Goal: Register for event/course

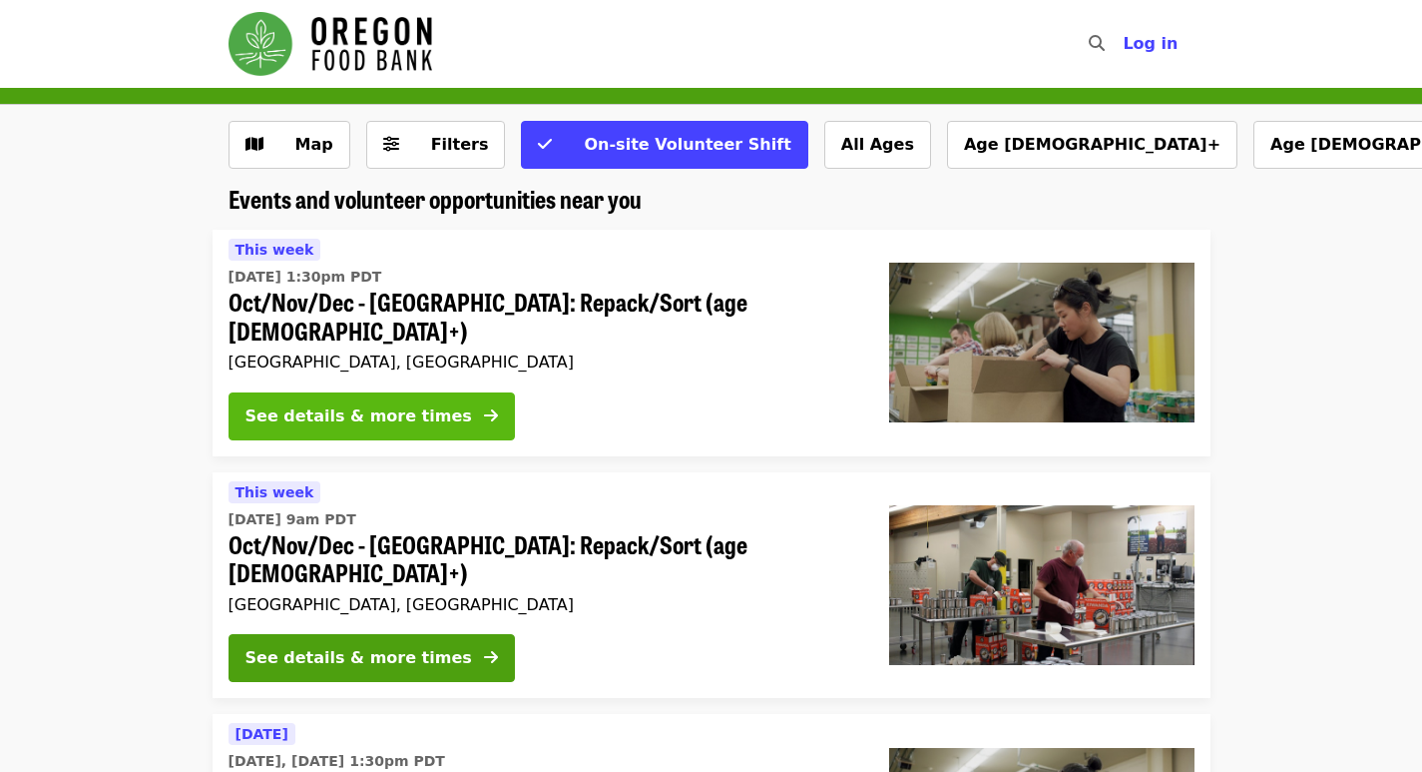
click at [405, 404] on div "See details & more times" at bounding box center [359, 416] width 227 height 24
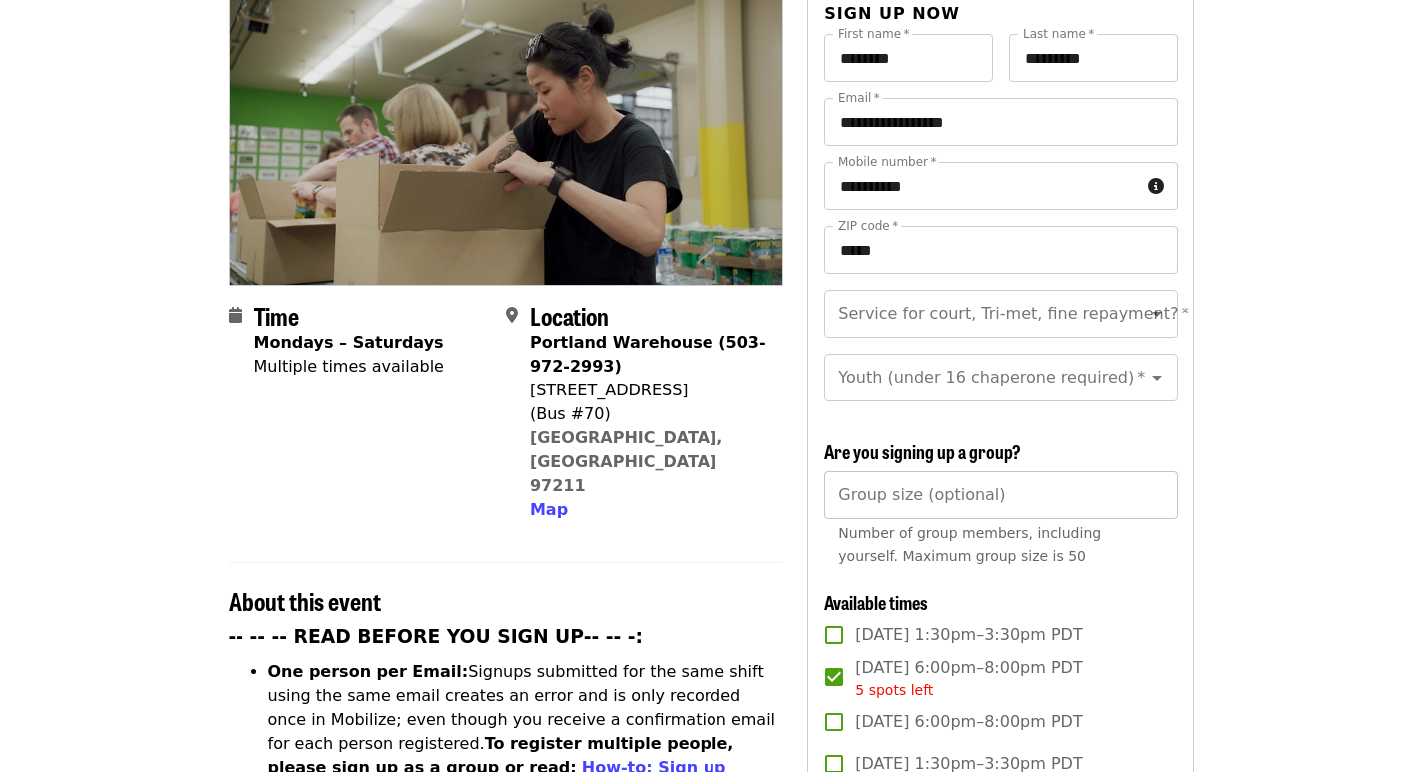
scroll to position [100, 0]
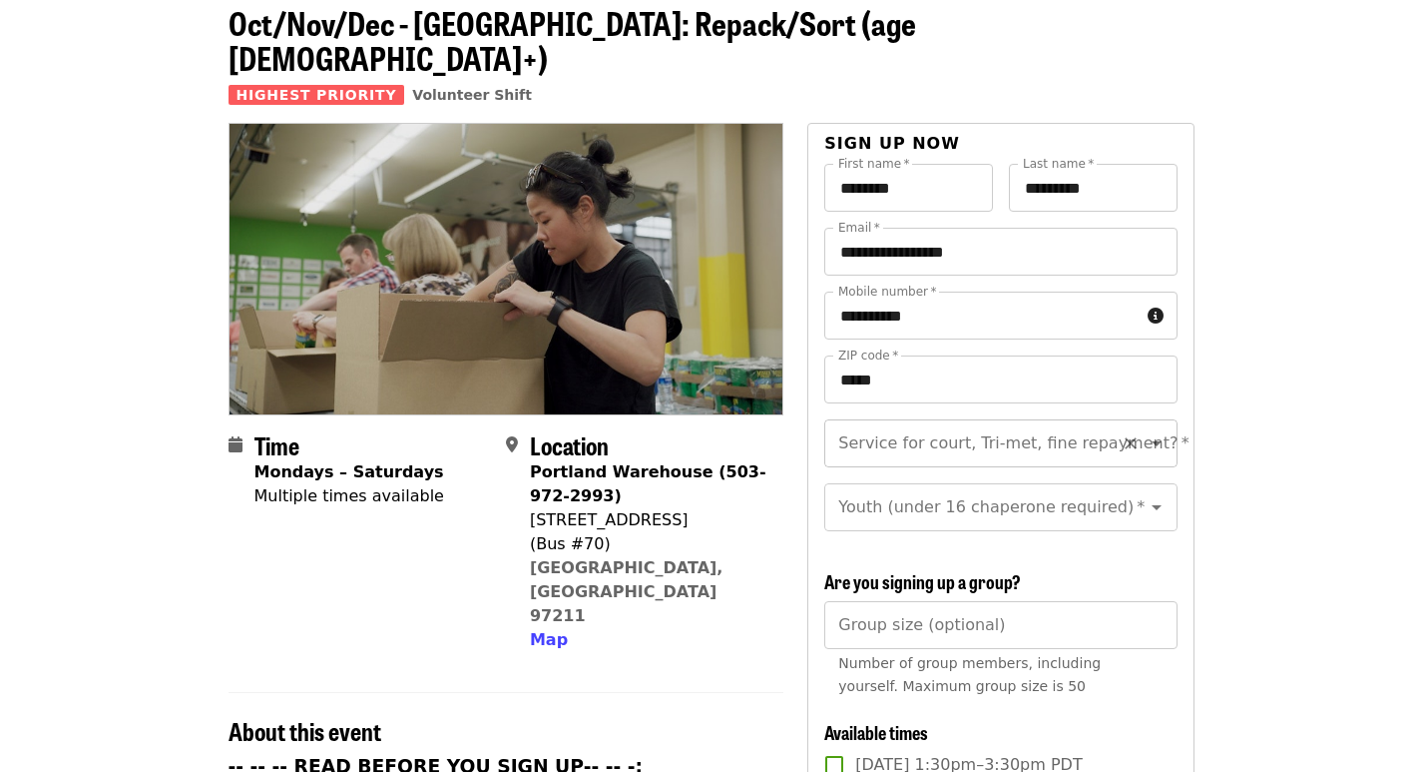
click at [975, 424] on input "Service for court, Tri-met, fine repayment?   *" at bounding box center [975, 443] width 271 height 38
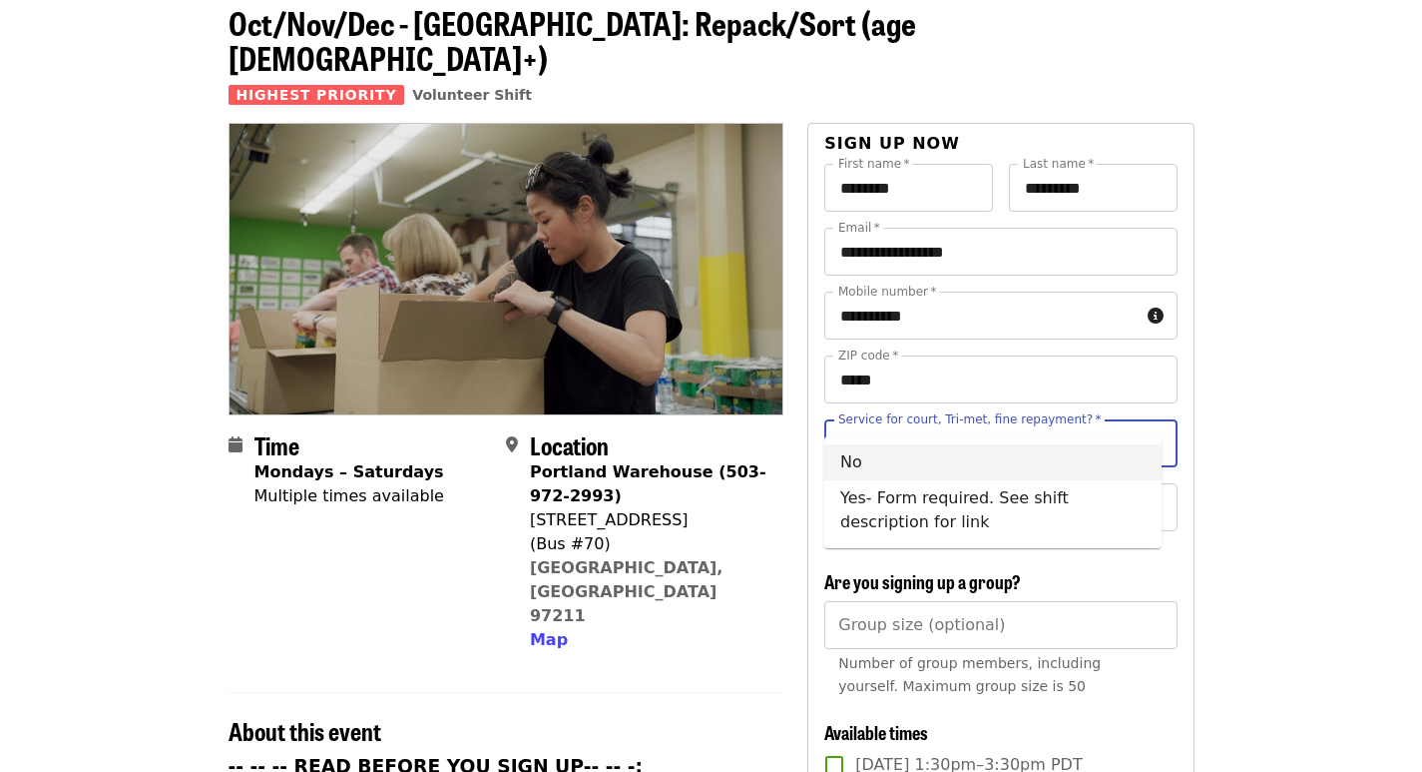
click at [852, 463] on li "No" at bounding box center [992, 462] width 337 height 36
type input "**"
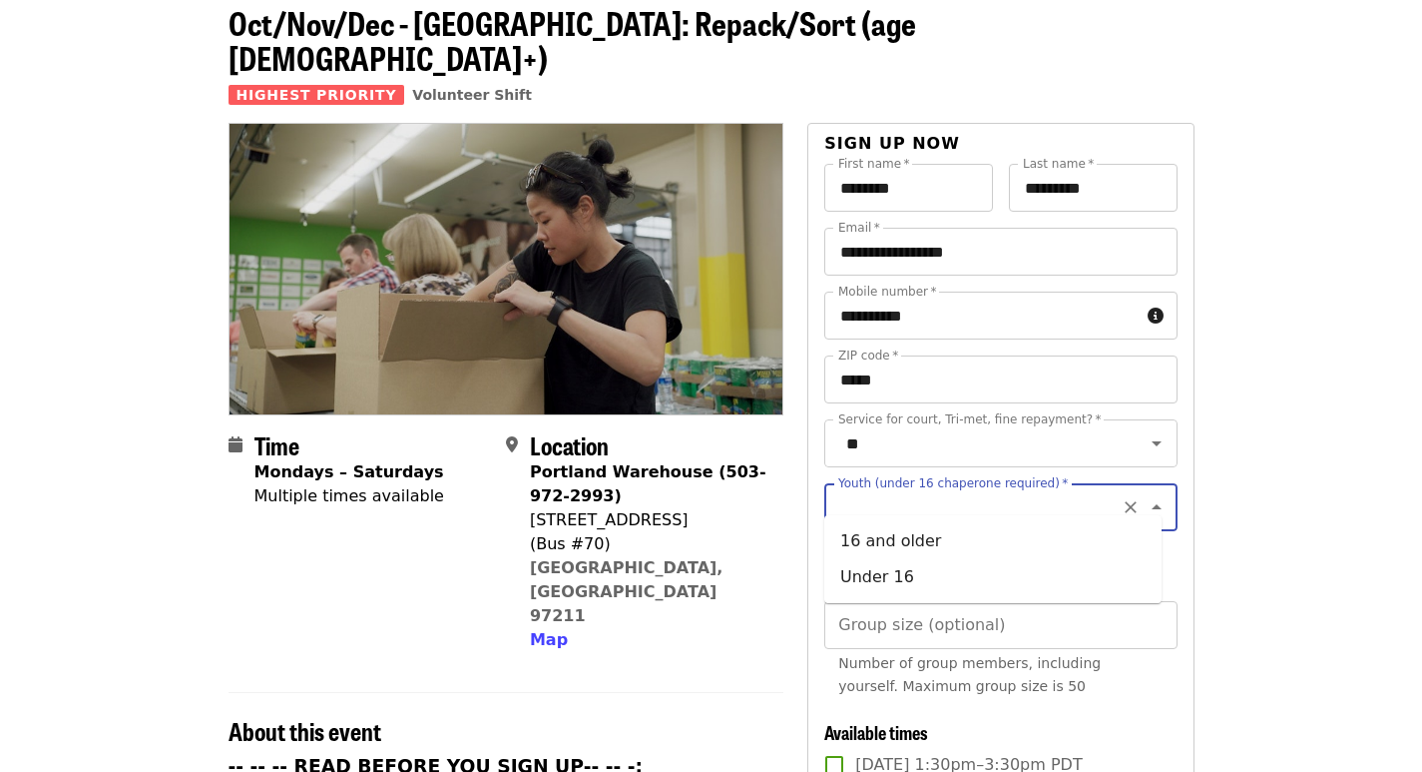
click at [901, 489] on input "Youth (under 16 chaperone required)   *" at bounding box center [975, 507] width 271 height 38
click at [870, 547] on li "16 and older" at bounding box center [992, 541] width 337 height 36
type input "**********"
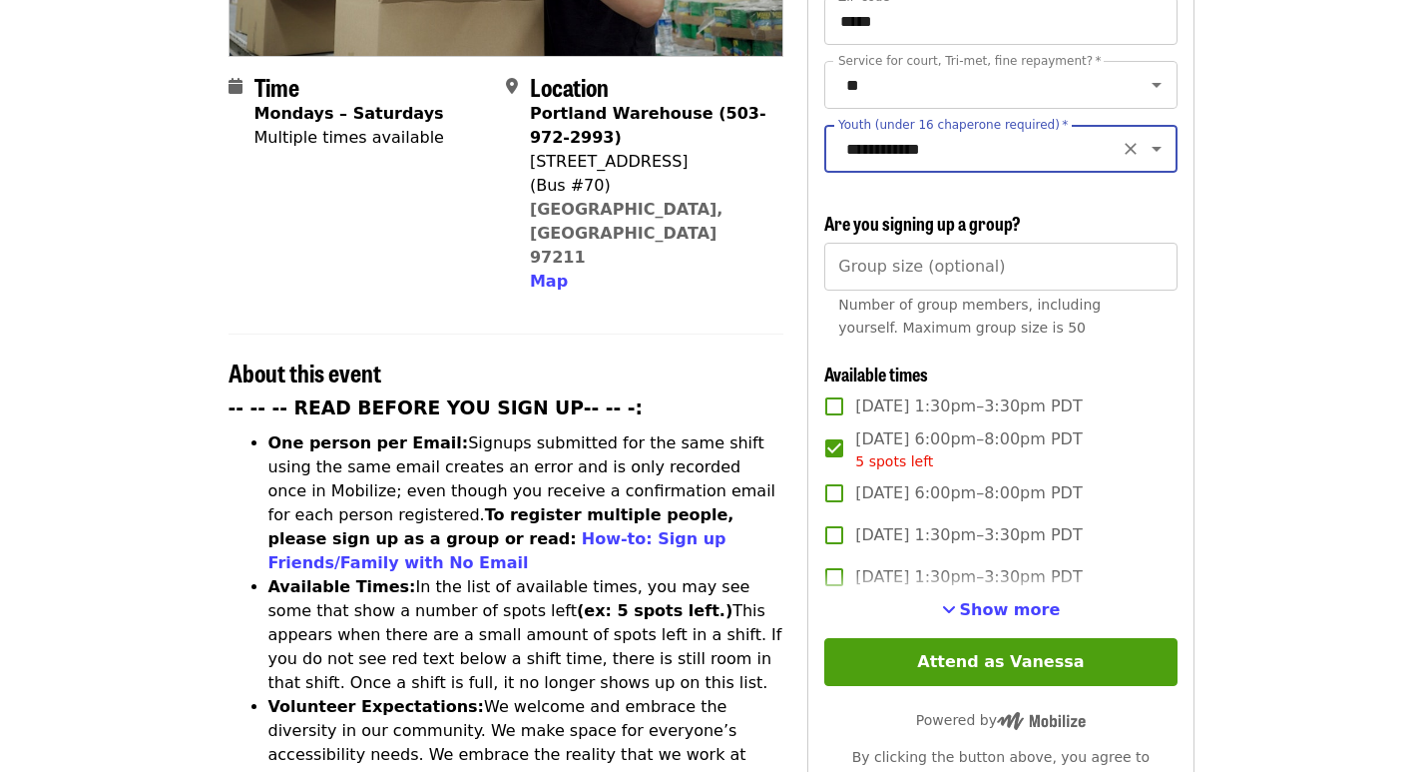
scroll to position [599, 0]
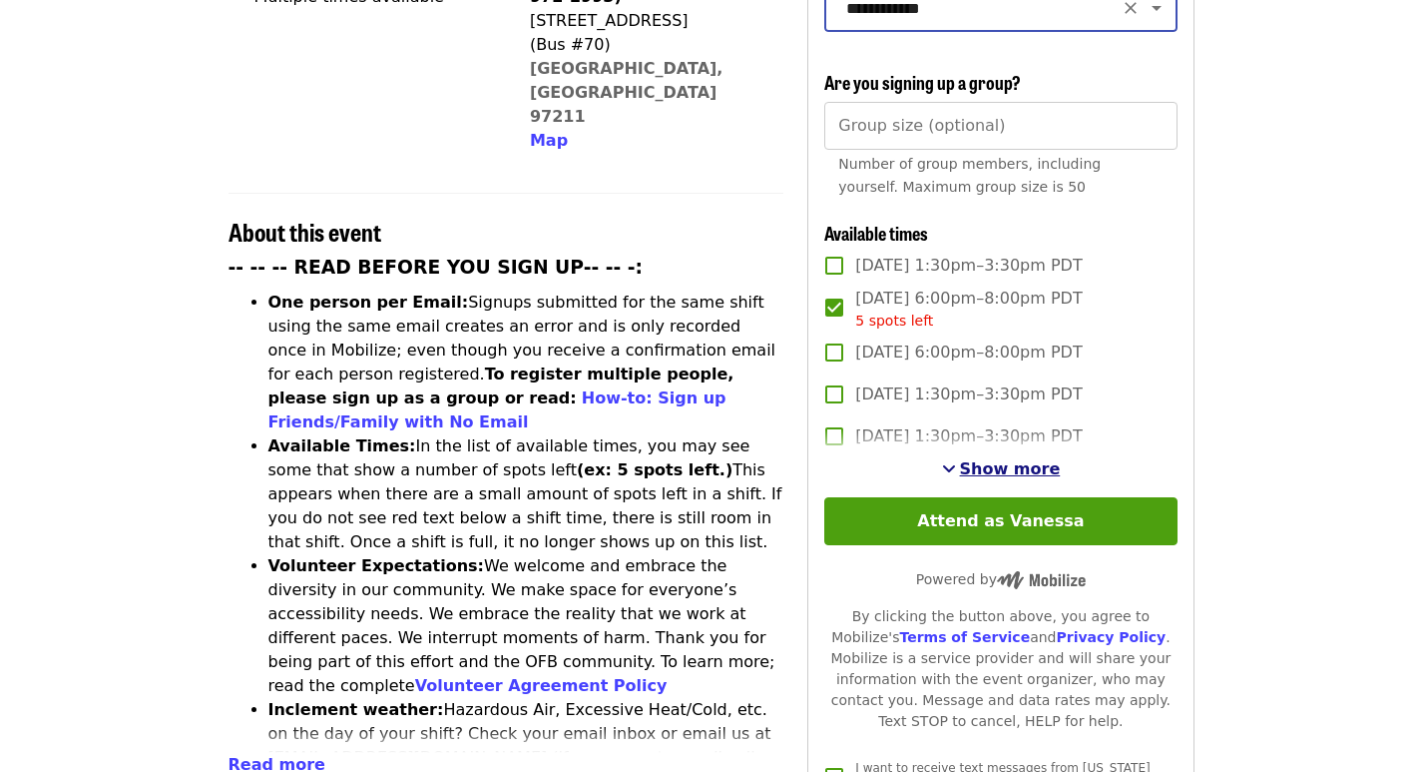
click at [1020, 461] on span "Show more" at bounding box center [1010, 468] width 101 height 19
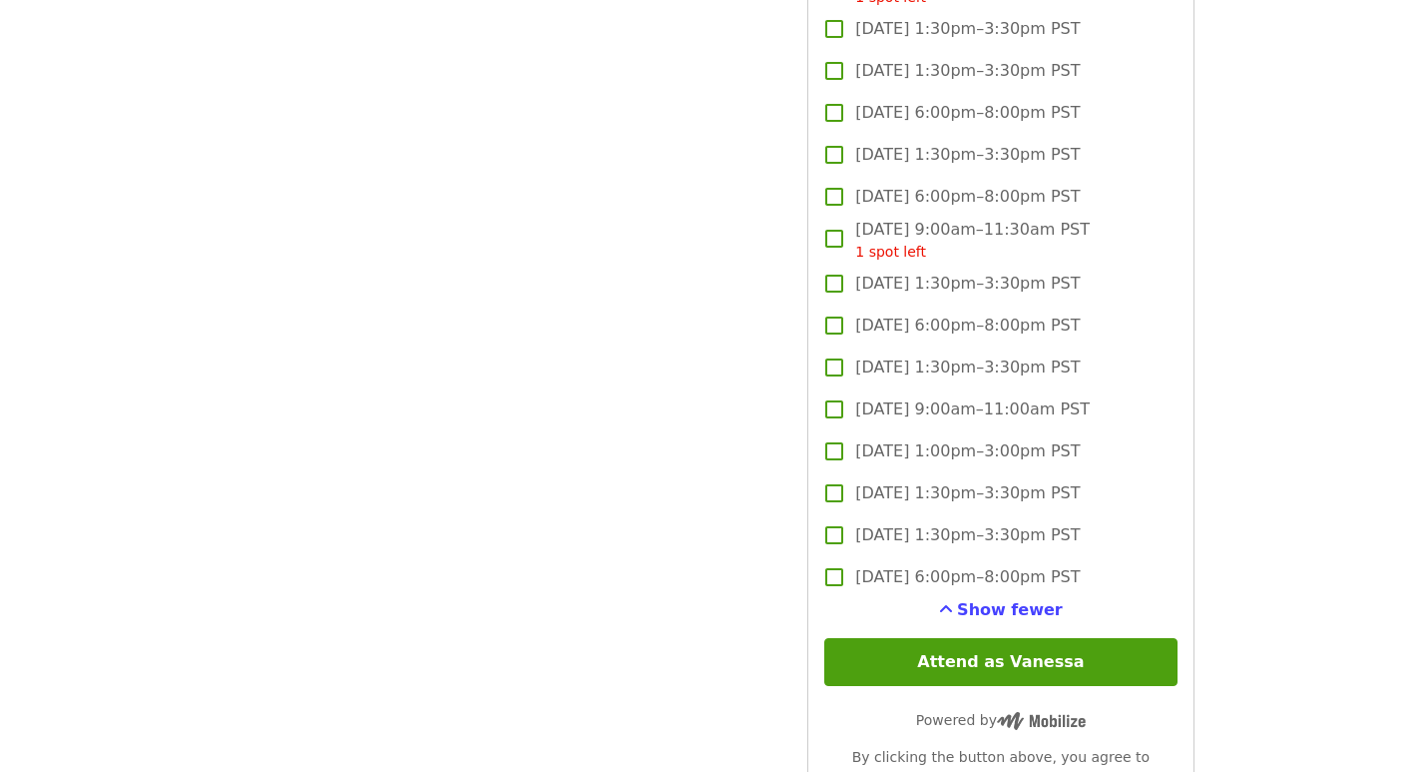
scroll to position [5090, 0]
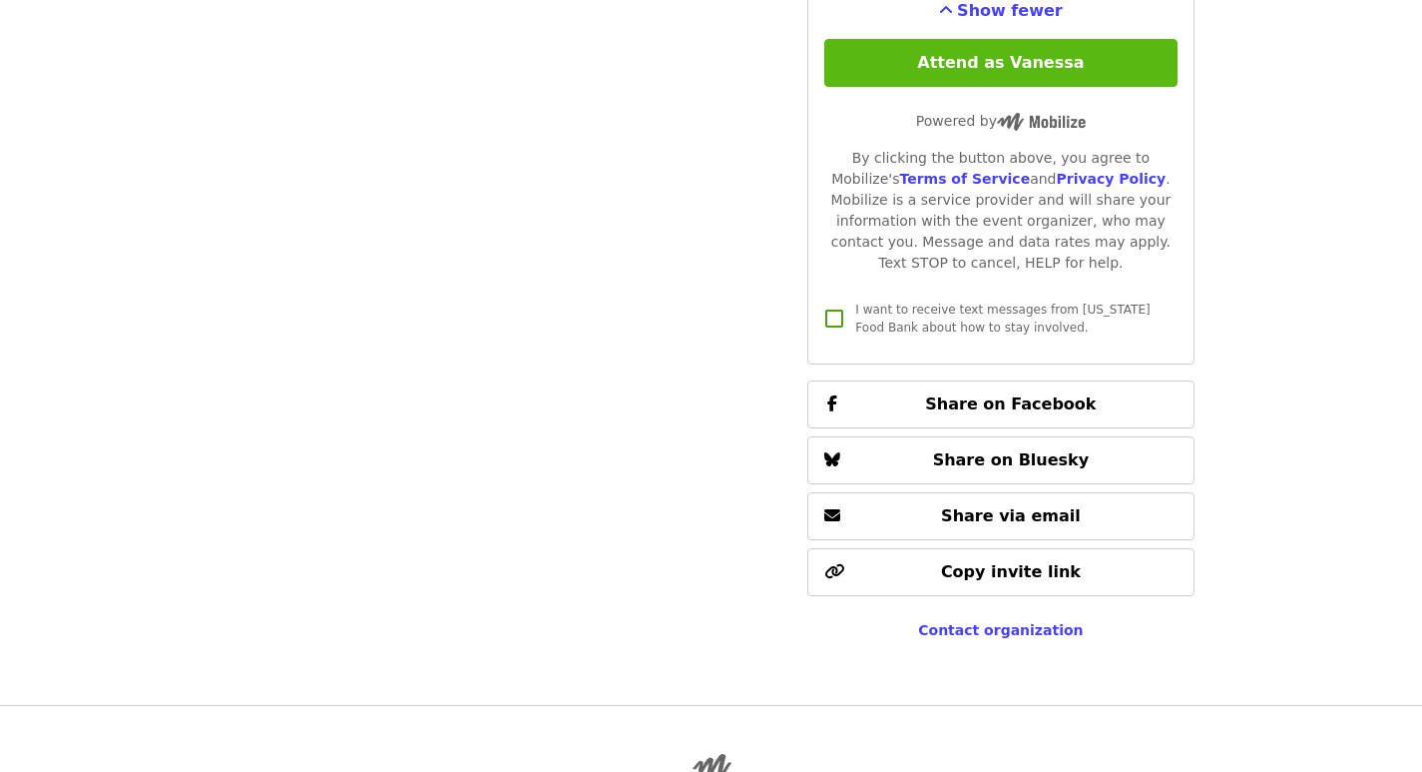
click at [1017, 51] on button "Attend as Vanessa" at bounding box center [1000, 63] width 352 height 48
